Goal: Information Seeking & Learning: Learn about a topic

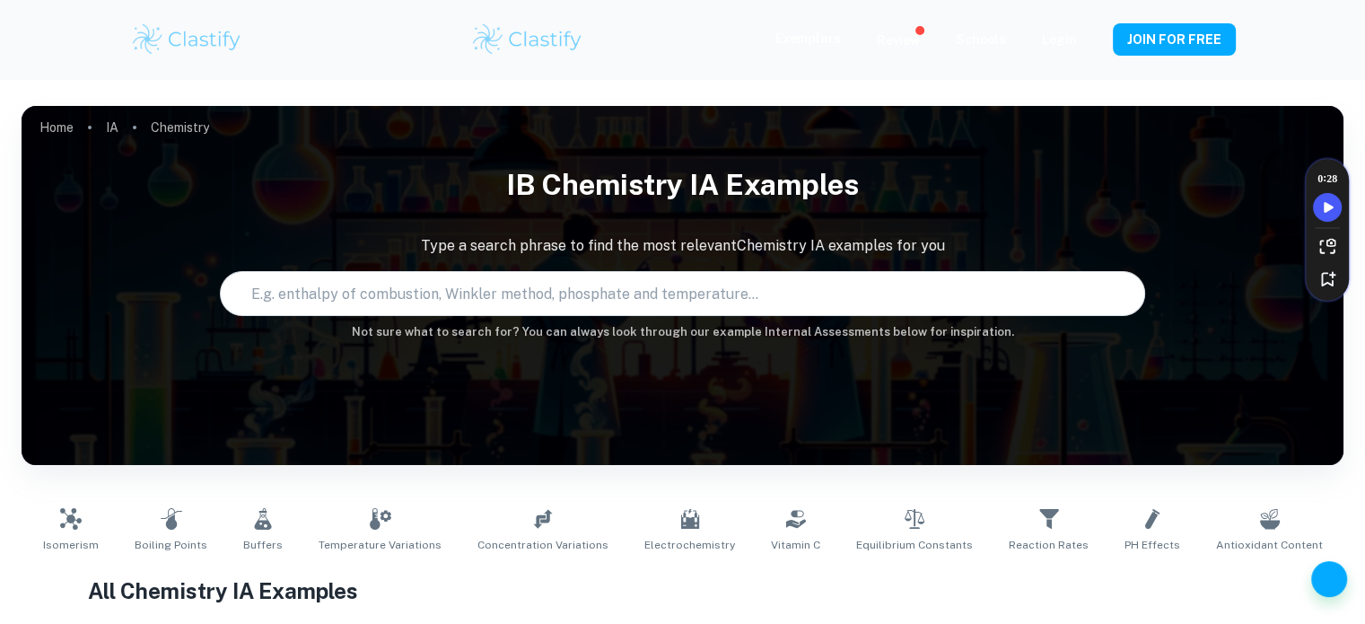
click at [557, 57] on img at bounding box center [527, 40] width 114 height 36
click at [529, 33] on img at bounding box center [527, 40] width 114 height 36
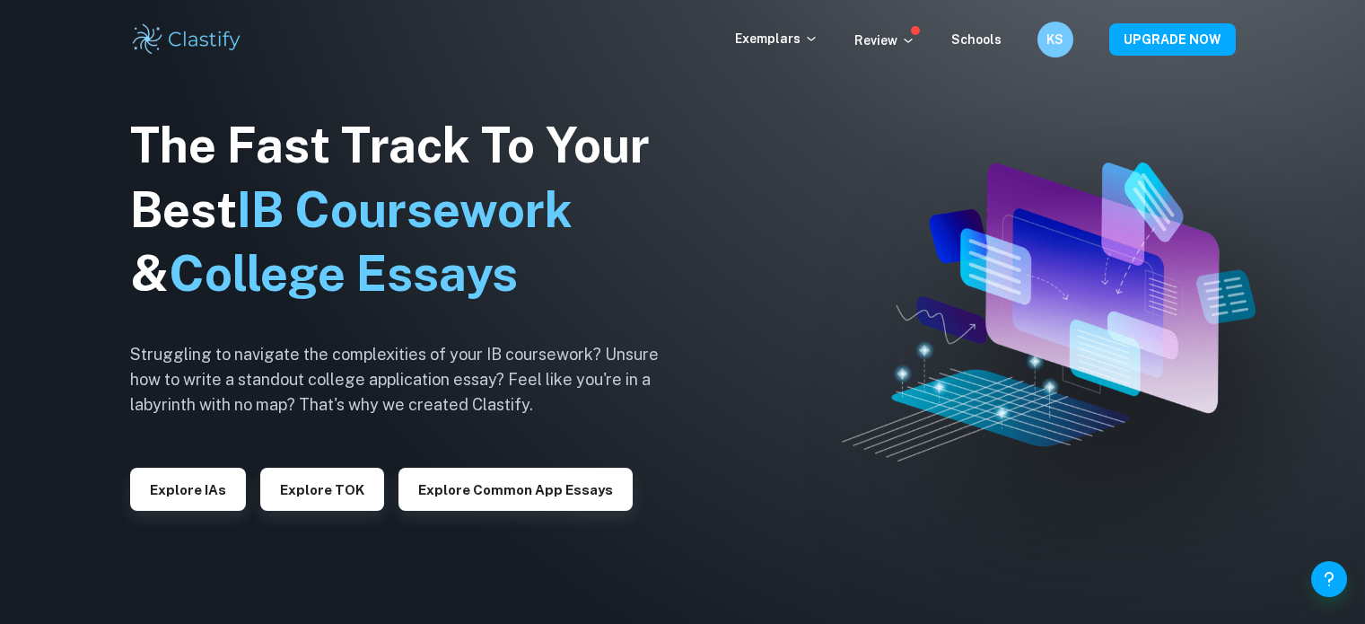
click at [799, 33] on p "Exemplars" at bounding box center [776, 39] width 83 height 20
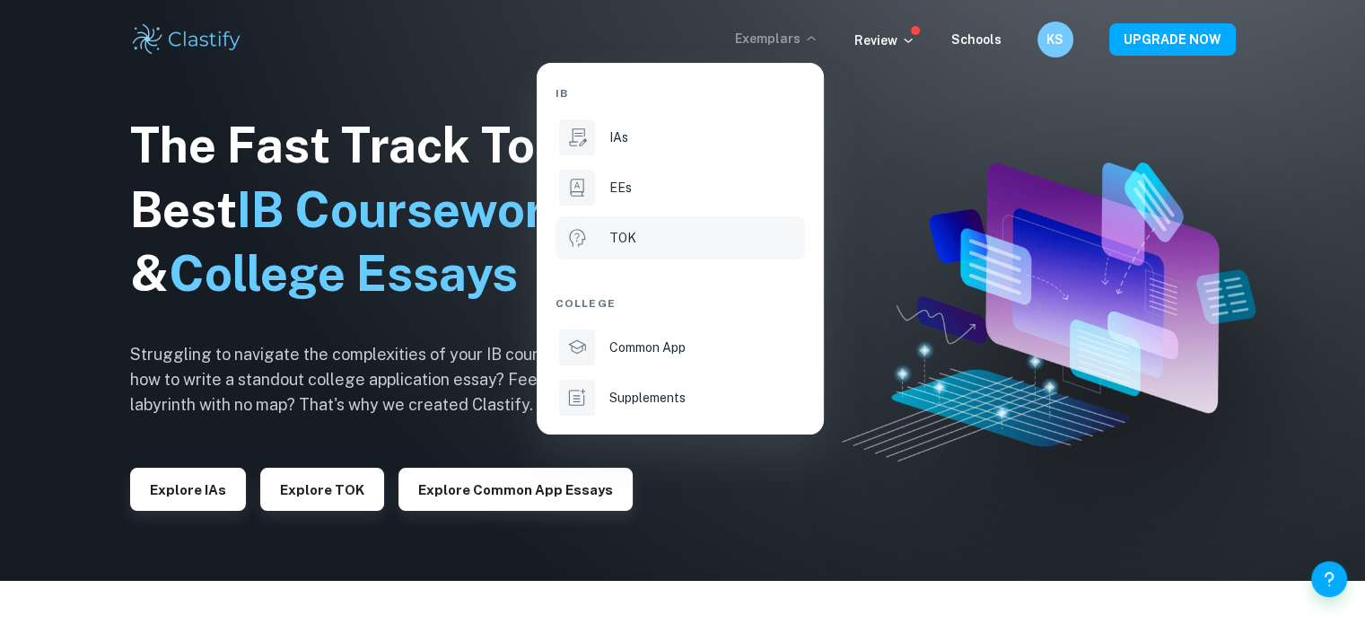
scroll to position [43, 0]
click at [710, 136] on div "IAs" at bounding box center [705, 137] width 192 height 20
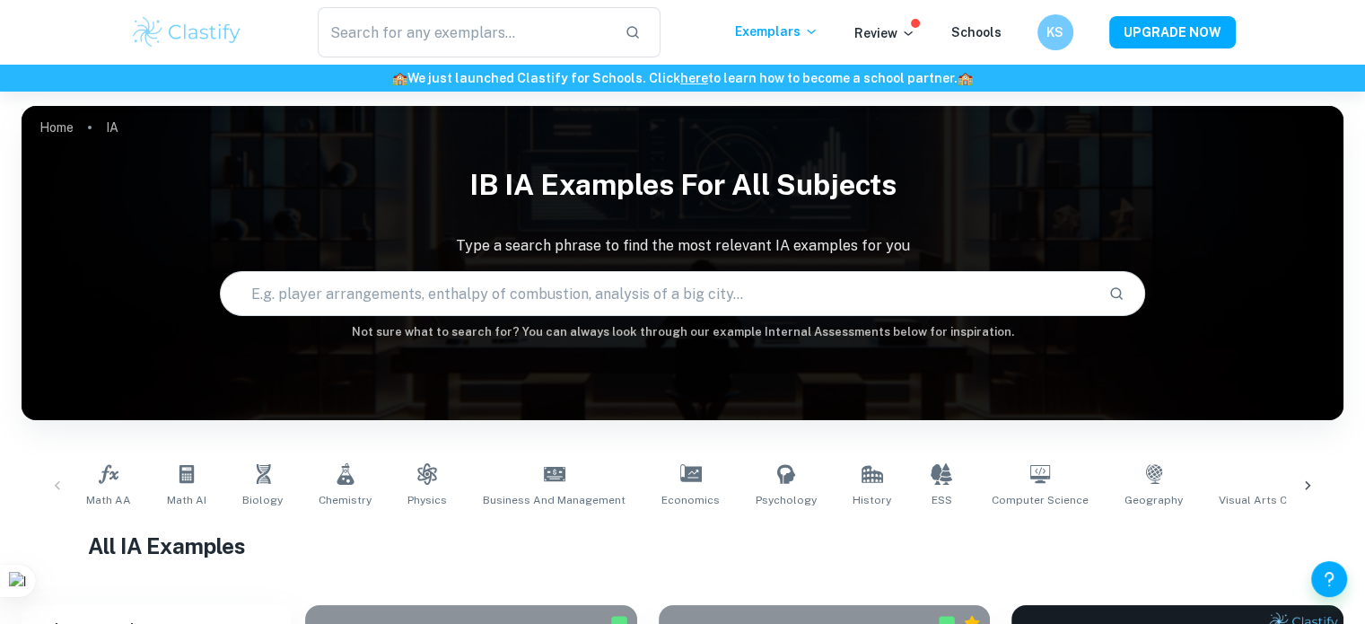
scroll to position [121, 0]
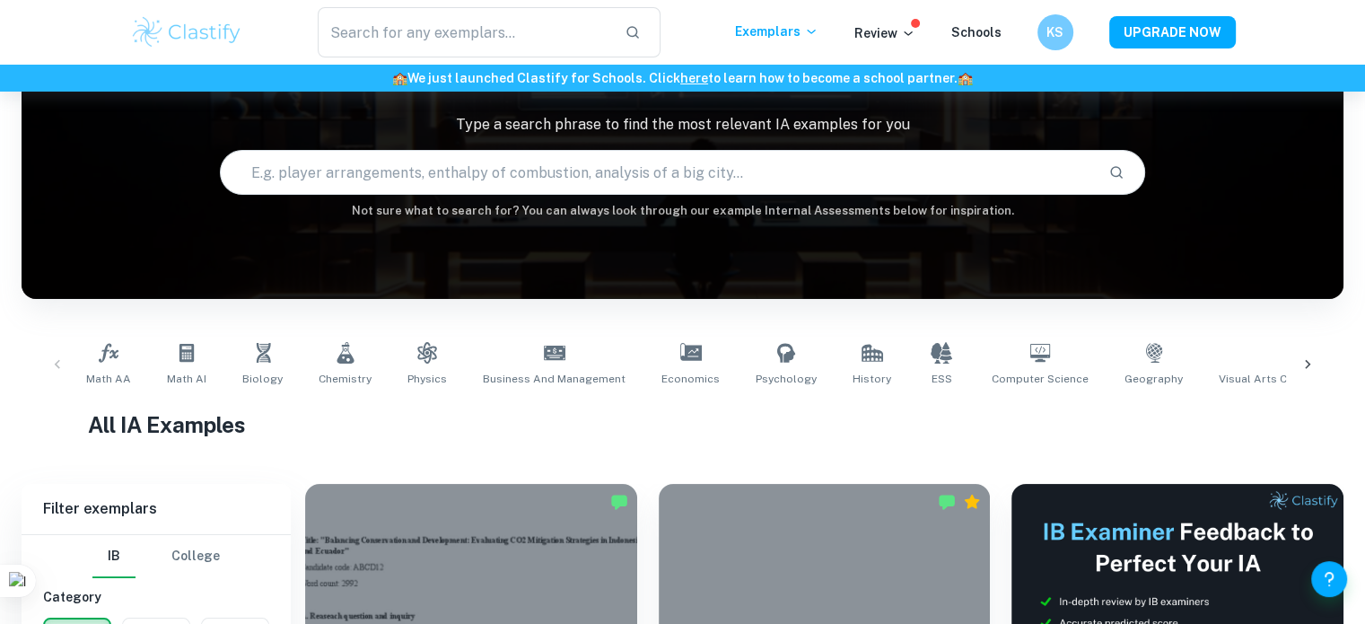
click at [1304, 371] on icon at bounding box center [1308, 364] width 18 height 18
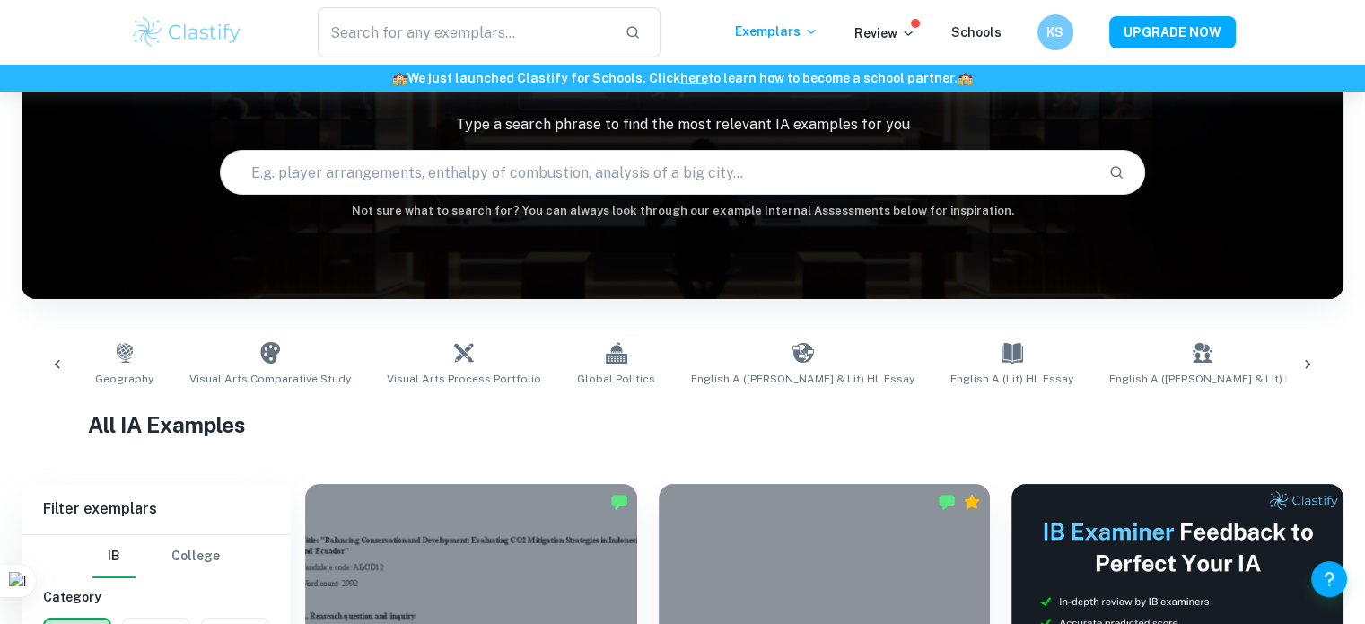
scroll to position [0, 1166]
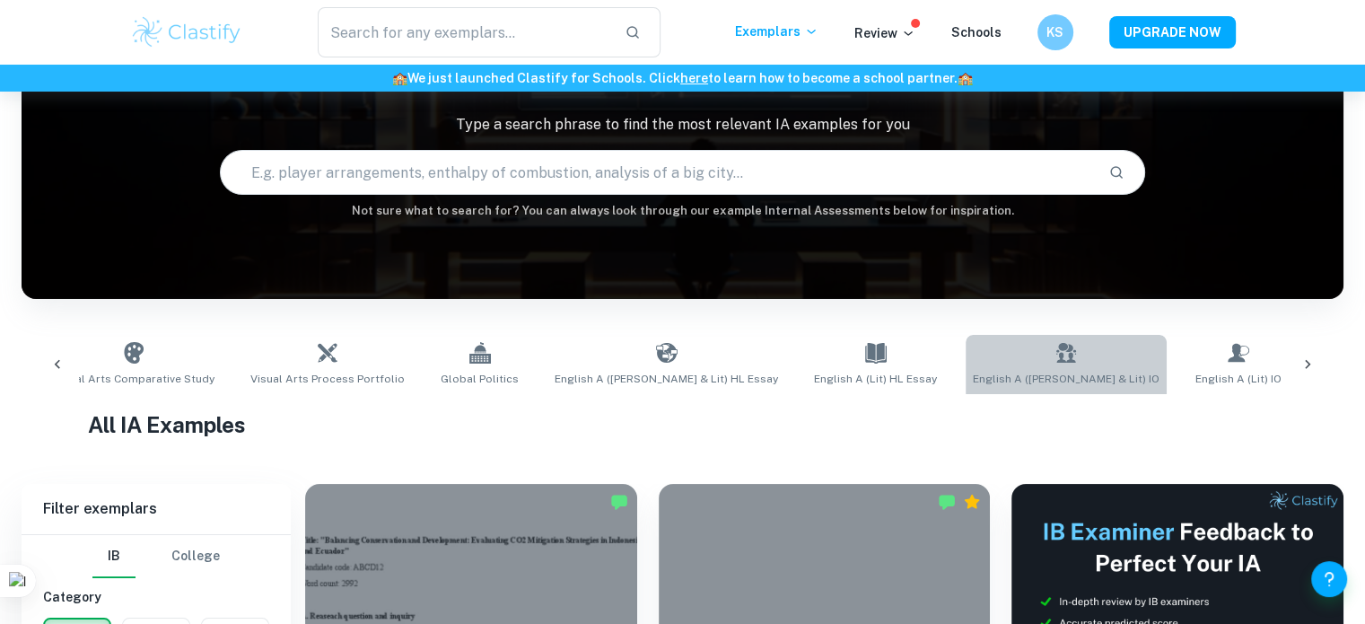
click at [973, 372] on span "English A ([PERSON_NAME] & Lit) IO" at bounding box center [1066, 379] width 187 height 16
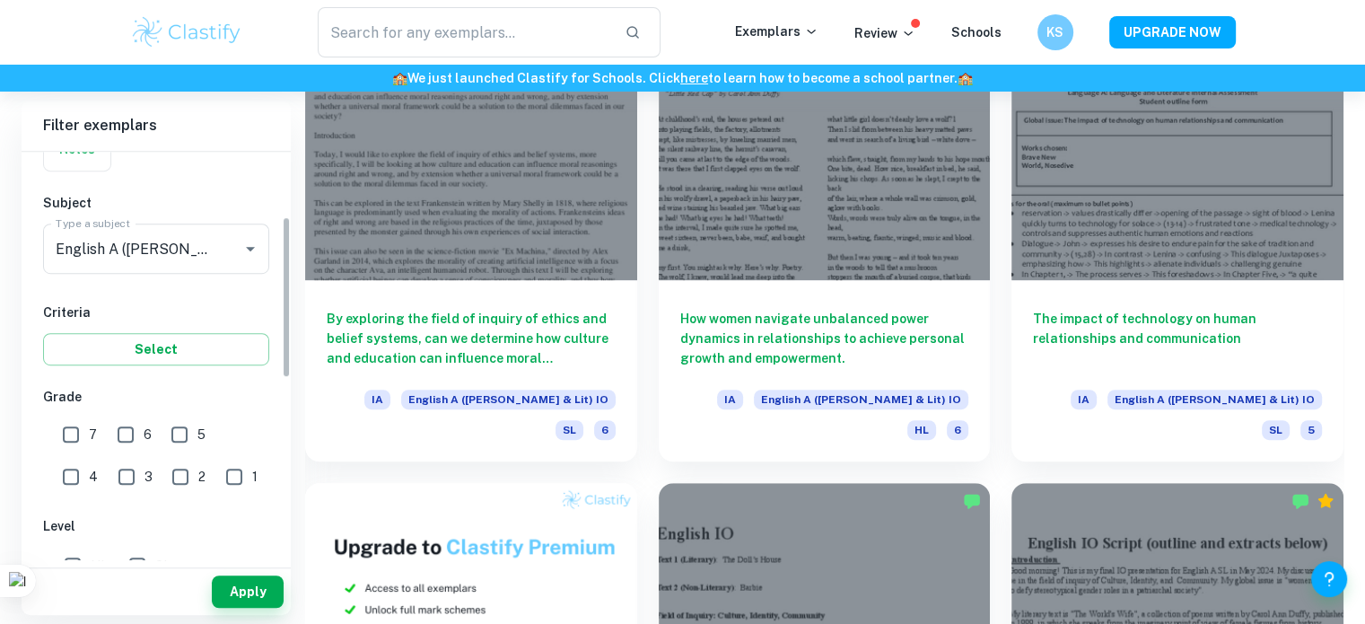
scroll to position [168, 0]
click at [78, 431] on input "7" at bounding box center [71, 432] width 36 height 36
checkbox input "true"
click at [269, 590] on button "Apply" at bounding box center [248, 591] width 72 height 32
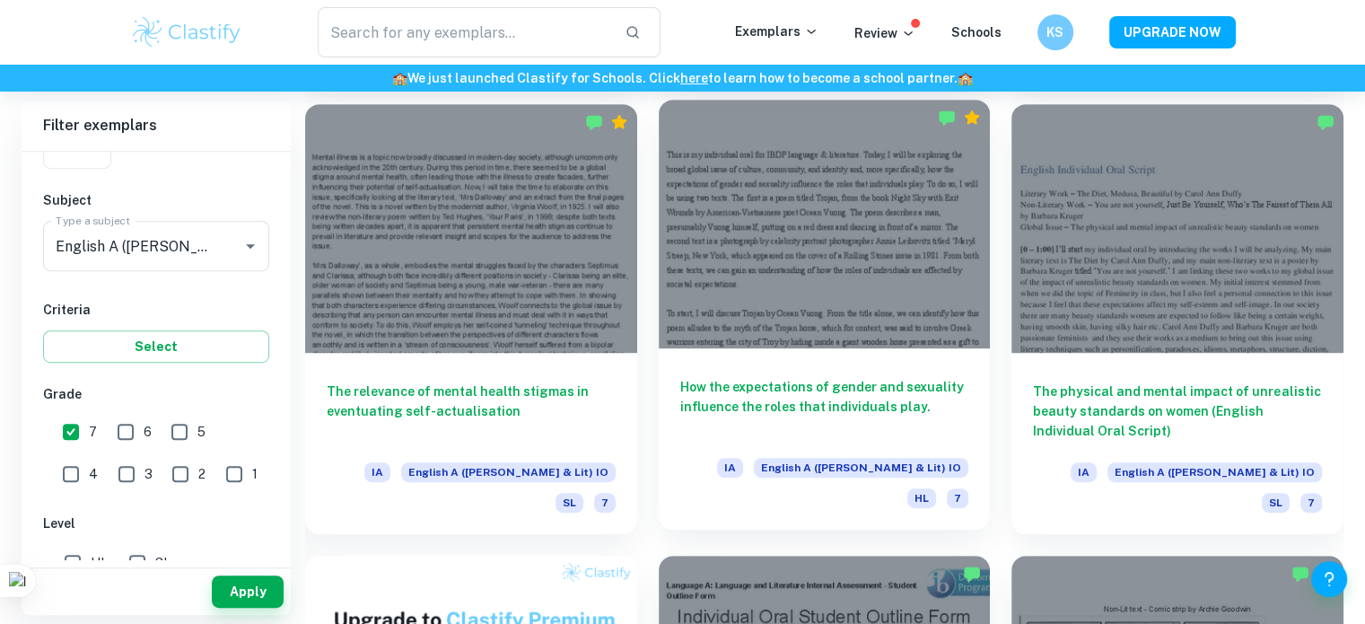
scroll to position [859, 0]
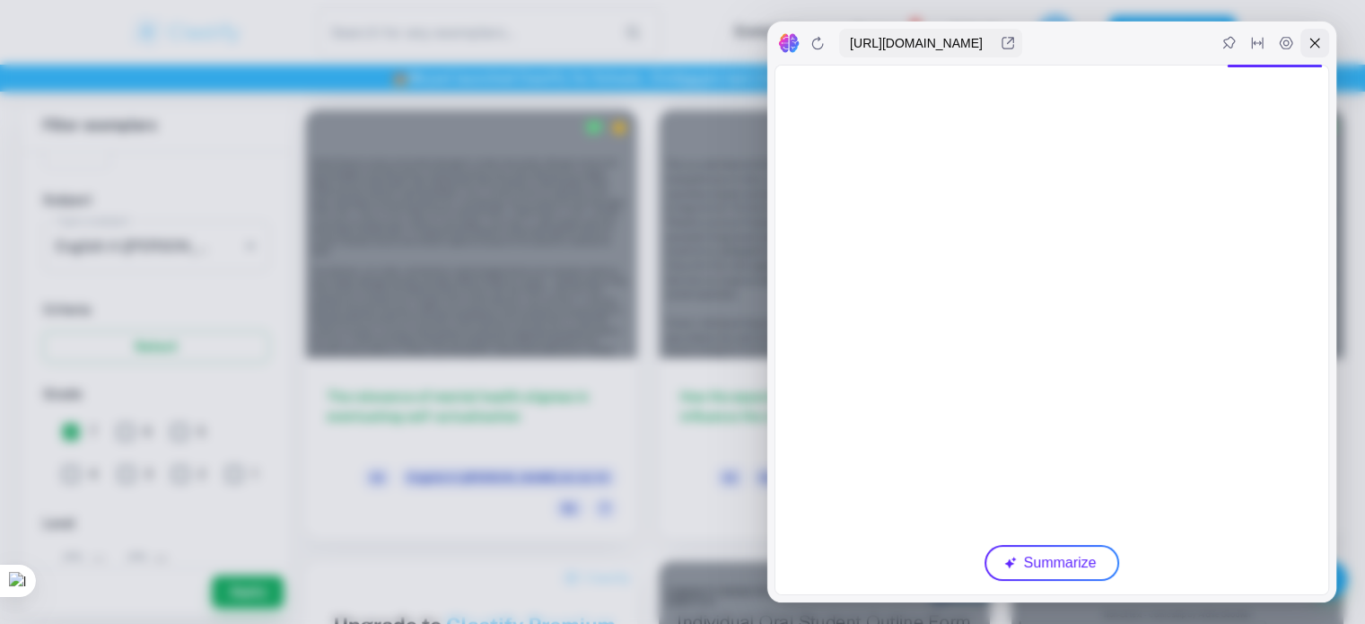
click at [1306, 37] on div at bounding box center [1314, 43] width 29 height 29
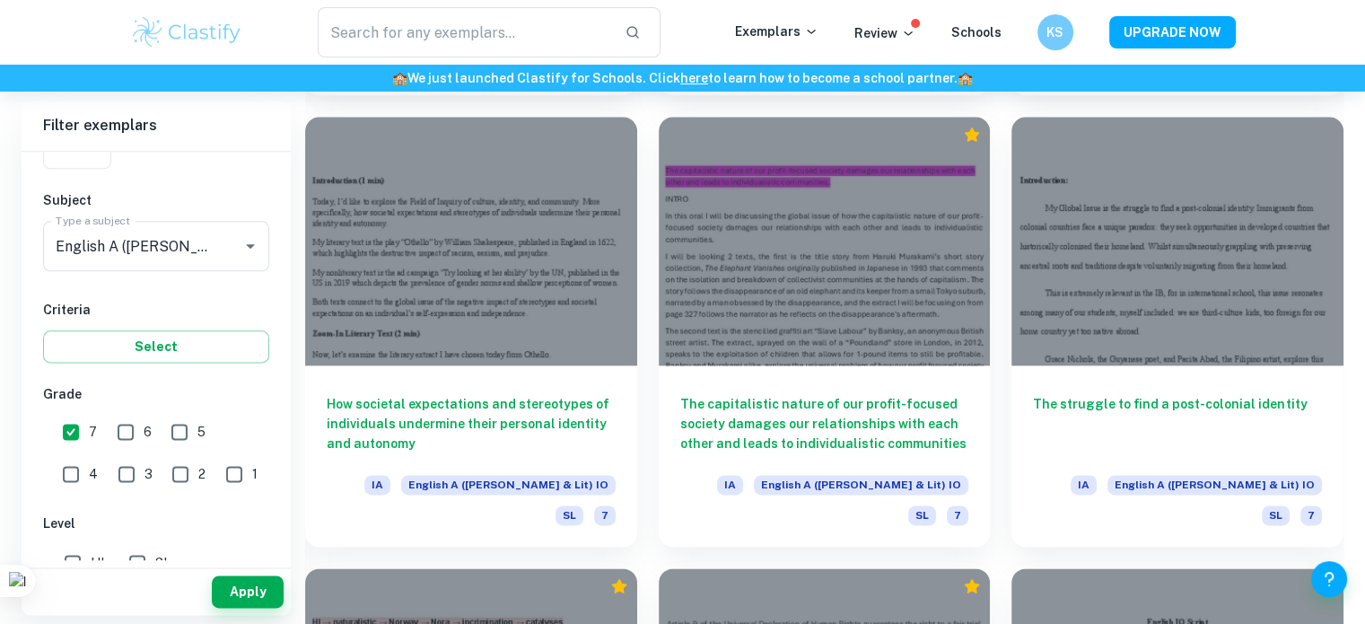
scroll to position [2209, 0]
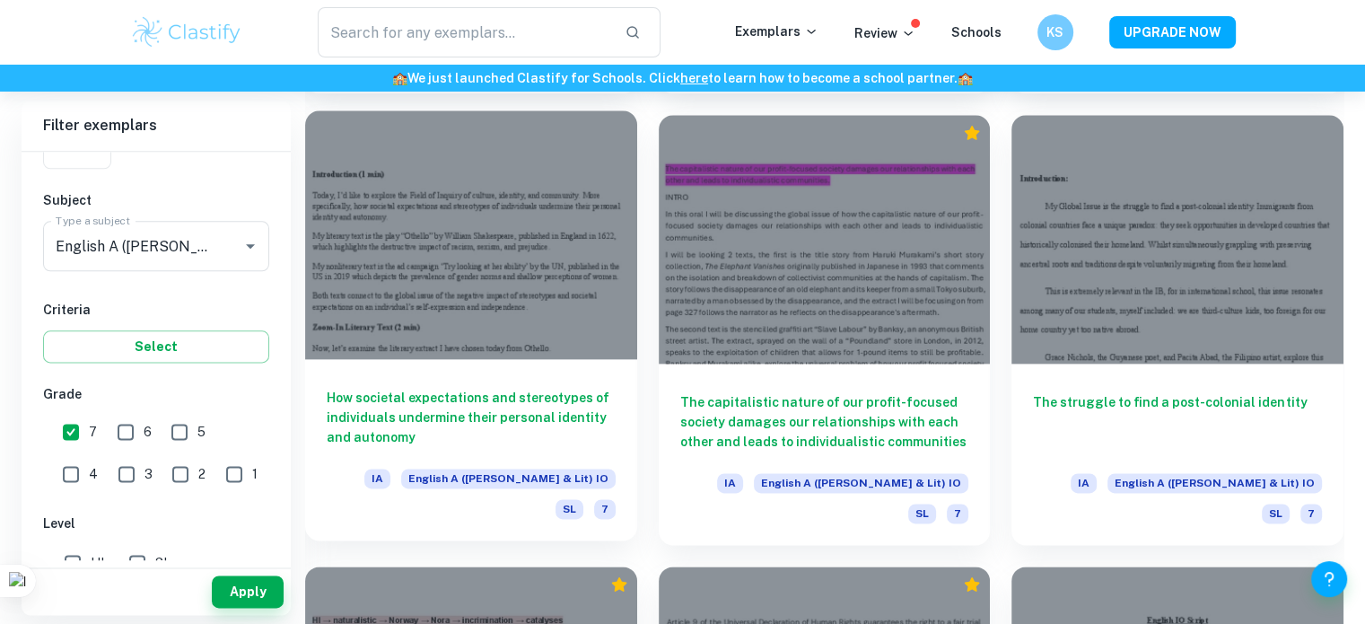
click at [553, 359] on div "How societal expectations and stereotypes of individuals undermine their person…" at bounding box center [471, 449] width 332 height 181
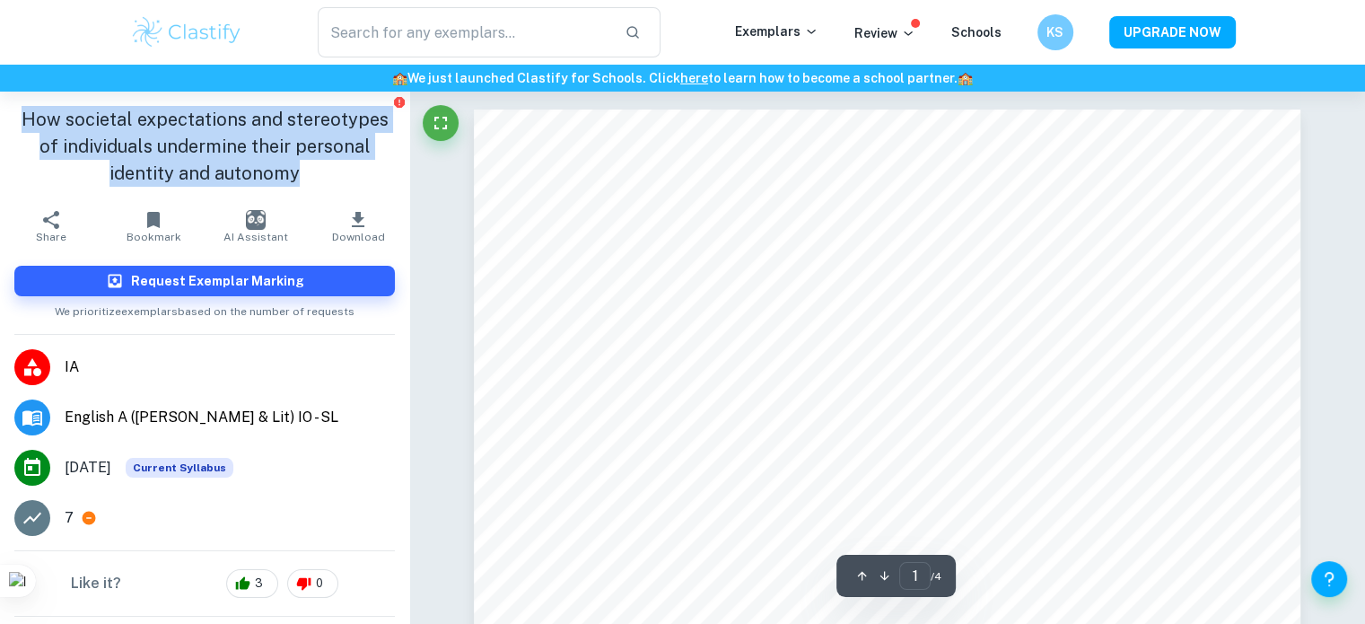
drag, startPoint x: 22, startPoint y: 118, endPoint x: 311, endPoint y: 173, distance: 295.2
click at [311, 173] on h1 "How societal expectations and stereotypes of individuals undermine their person…" at bounding box center [204, 146] width 381 height 81
copy h1 "How societal expectations and stereotypes of individuals undermine their person…"
